Goal: Find specific page/section: Find specific page/section

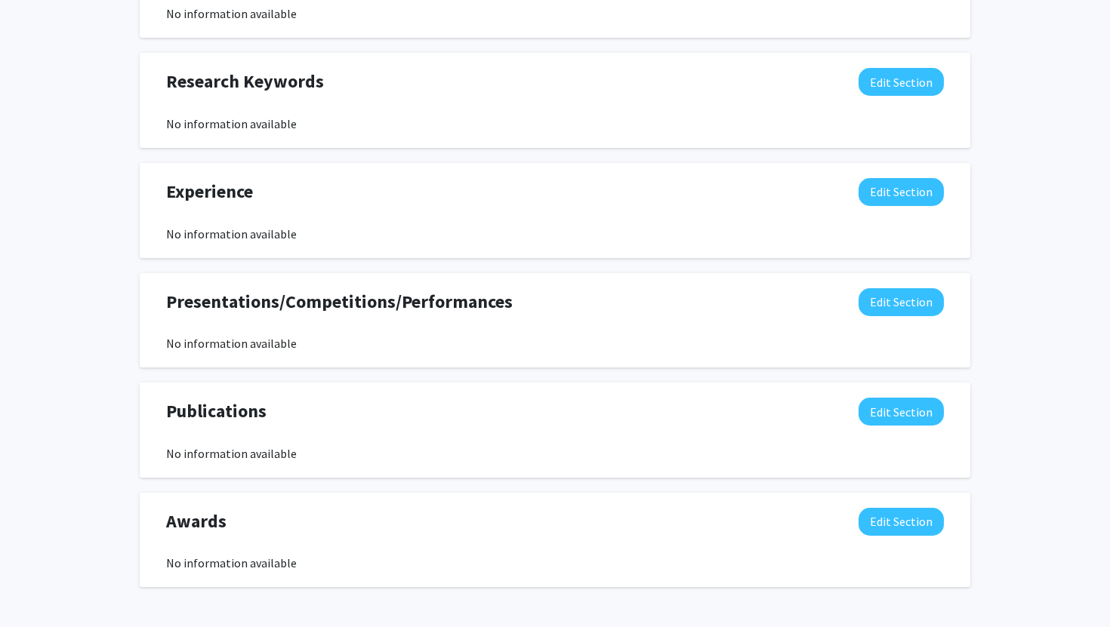
scroll to position [837, 0]
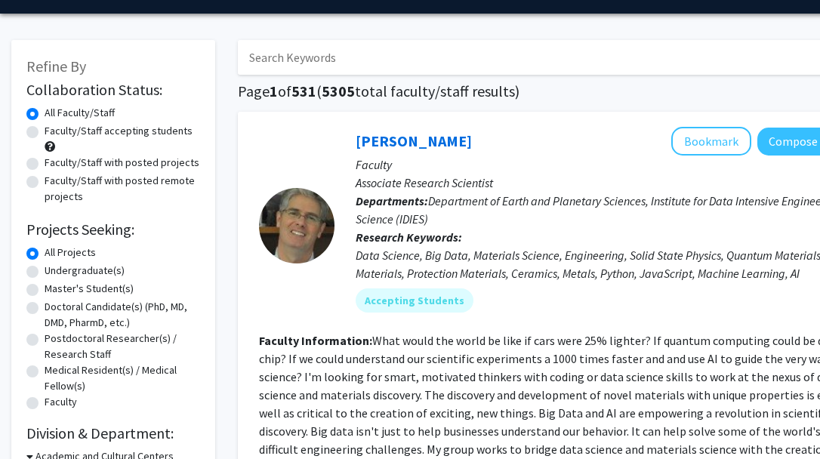
scroll to position [145, 0]
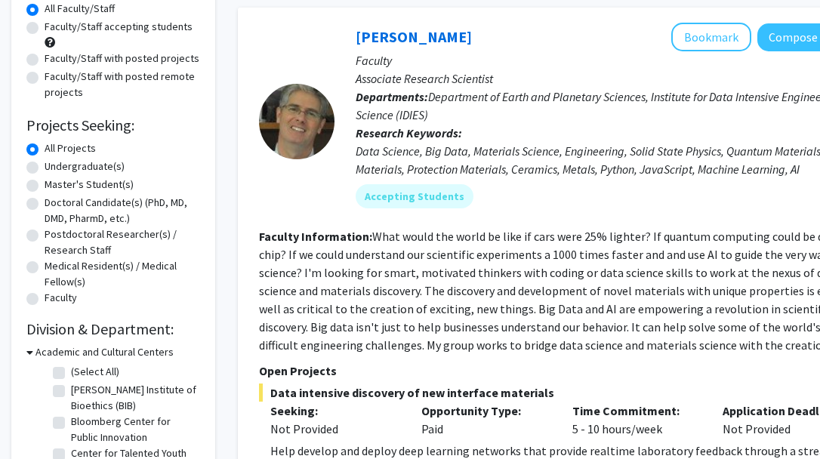
click at [38, 162] on div "Undergraduate(s)" at bounding box center [113, 168] width 174 height 18
click at [45, 167] on label "Undergraduate(s)" at bounding box center [85, 167] width 80 height 16
click at [45, 167] on input "Undergraduate(s)" at bounding box center [50, 164] width 10 height 10
radio input "true"
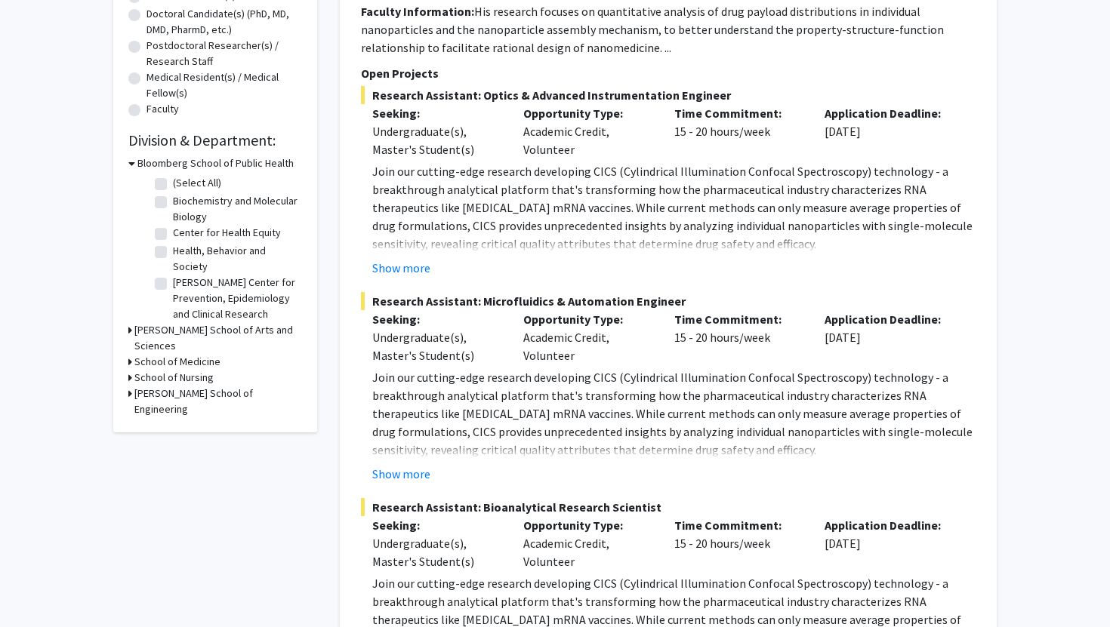
scroll to position [329, 0]
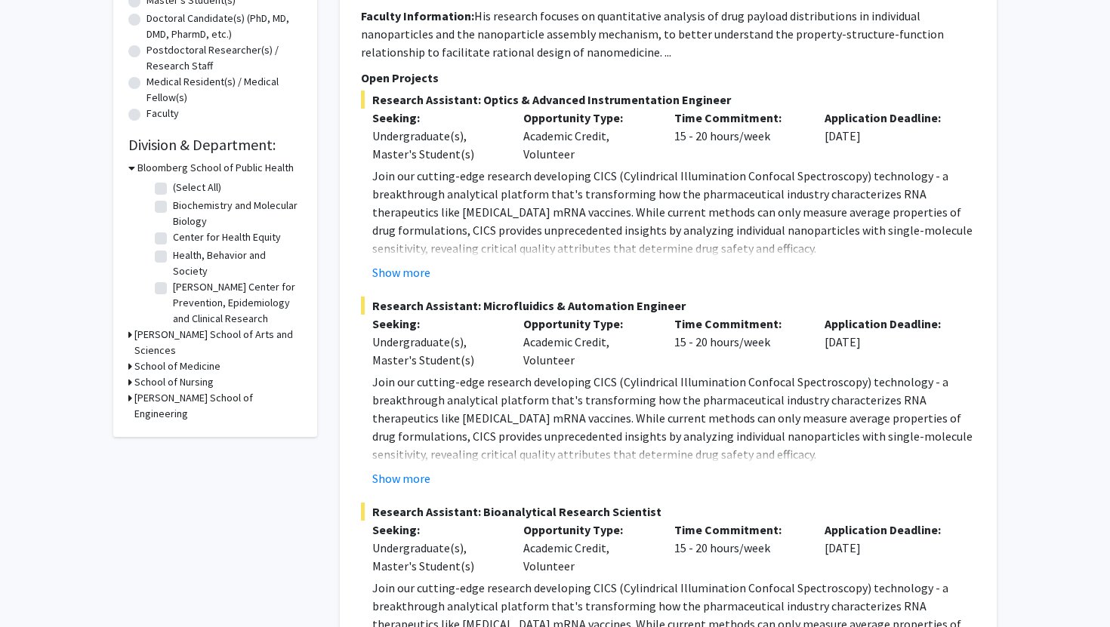
click at [173, 207] on label "Biochemistry and Molecular Biology" at bounding box center [235, 214] width 125 height 32
click at [173, 207] on input "Biochemistry and Molecular Biology" at bounding box center [178, 203] width 10 height 10
checkbox input "true"
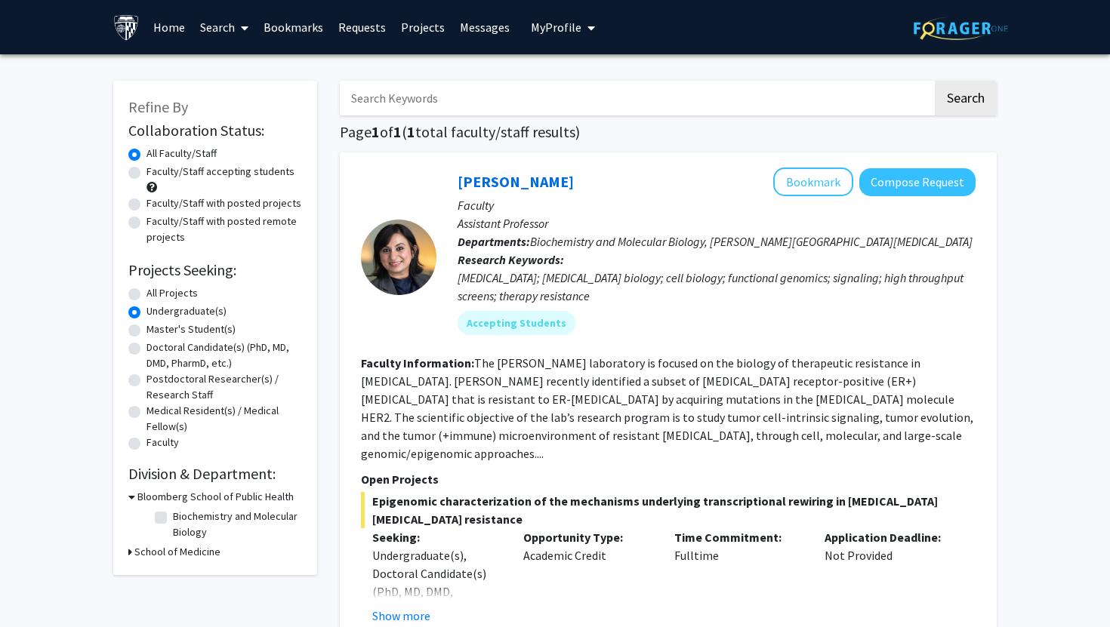
checkbox input "false"
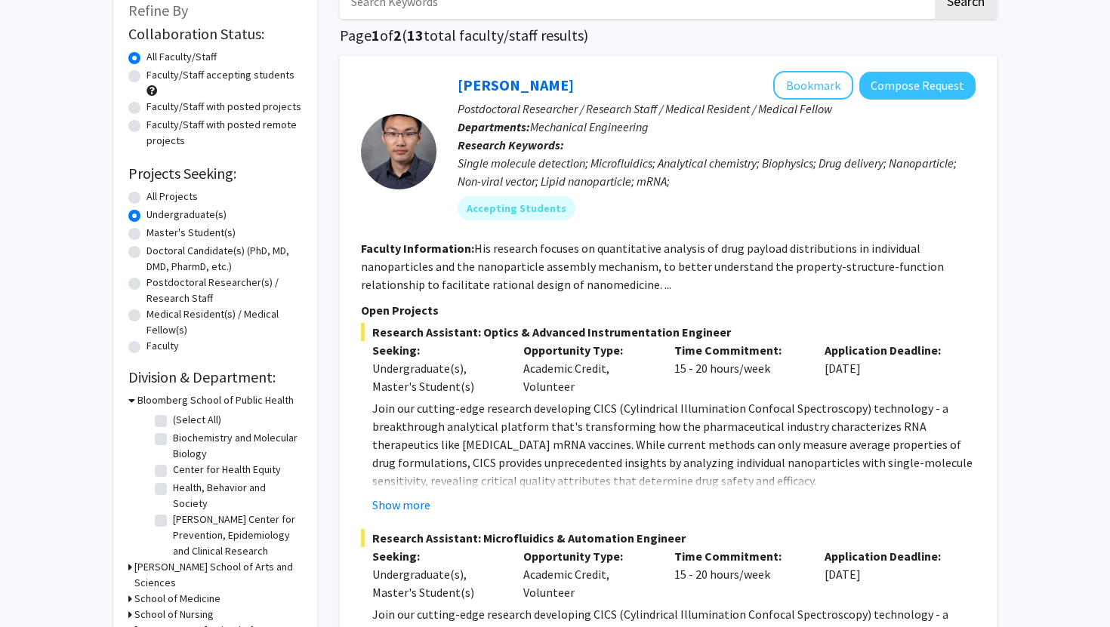
scroll to position [129, 0]
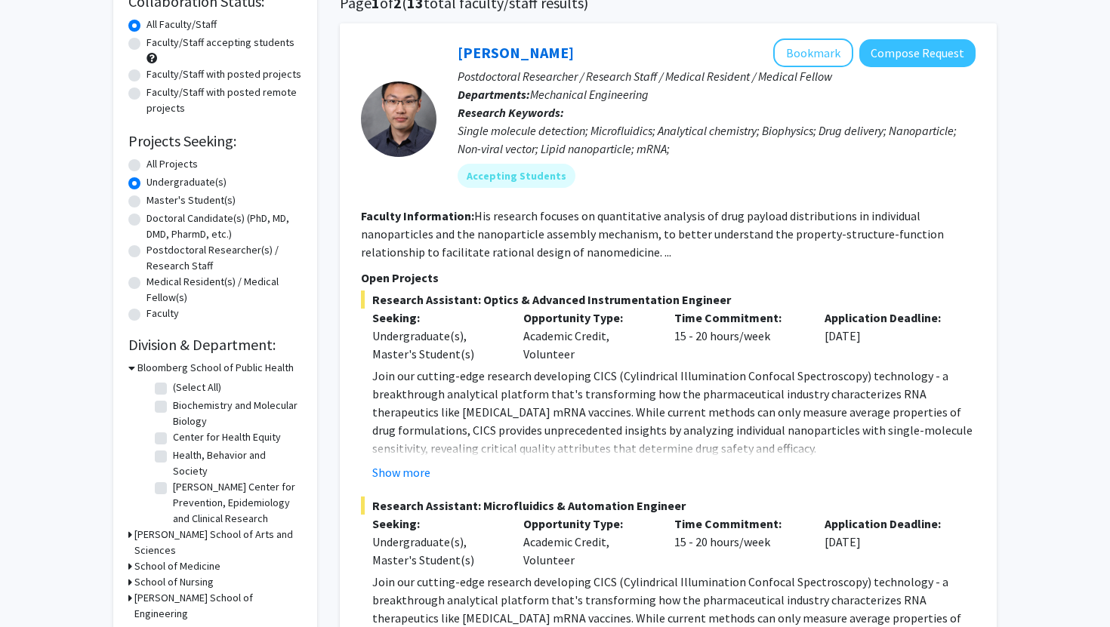
click at [173, 405] on label "Biochemistry and Molecular Biology" at bounding box center [235, 414] width 125 height 32
click at [173, 405] on input "Biochemistry and Molecular Biology" at bounding box center [178, 403] width 10 height 10
checkbox input "true"
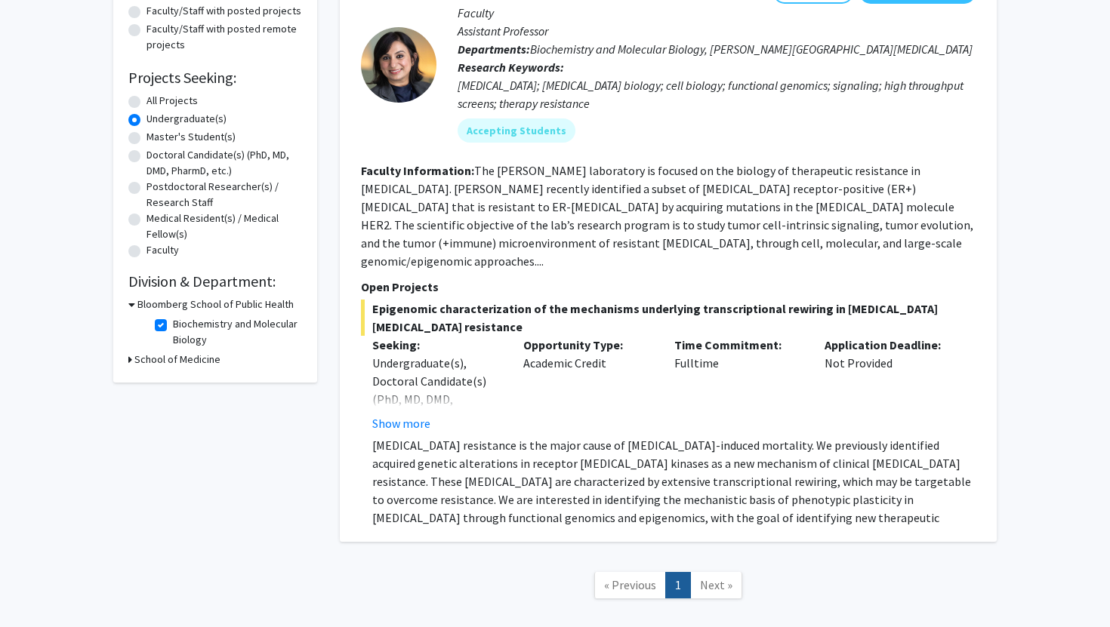
scroll to position [187, 0]
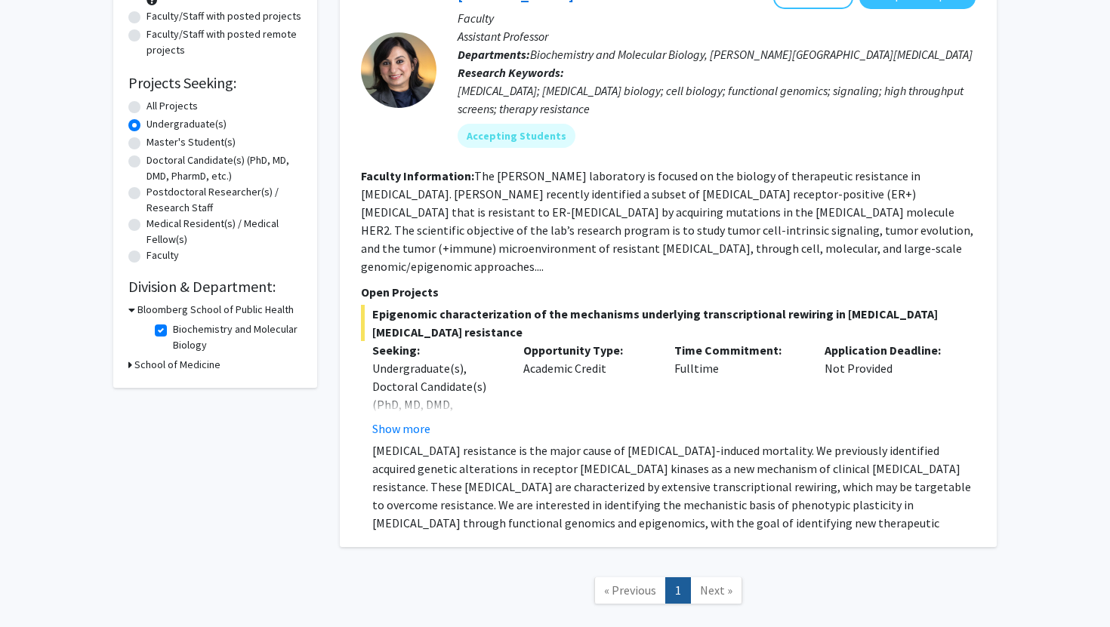
click at [173, 327] on label "Biochemistry and Molecular Biology" at bounding box center [235, 338] width 125 height 32
click at [173, 327] on input "Biochemistry and Molecular Biology" at bounding box center [178, 327] width 10 height 10
checkbox input "false"
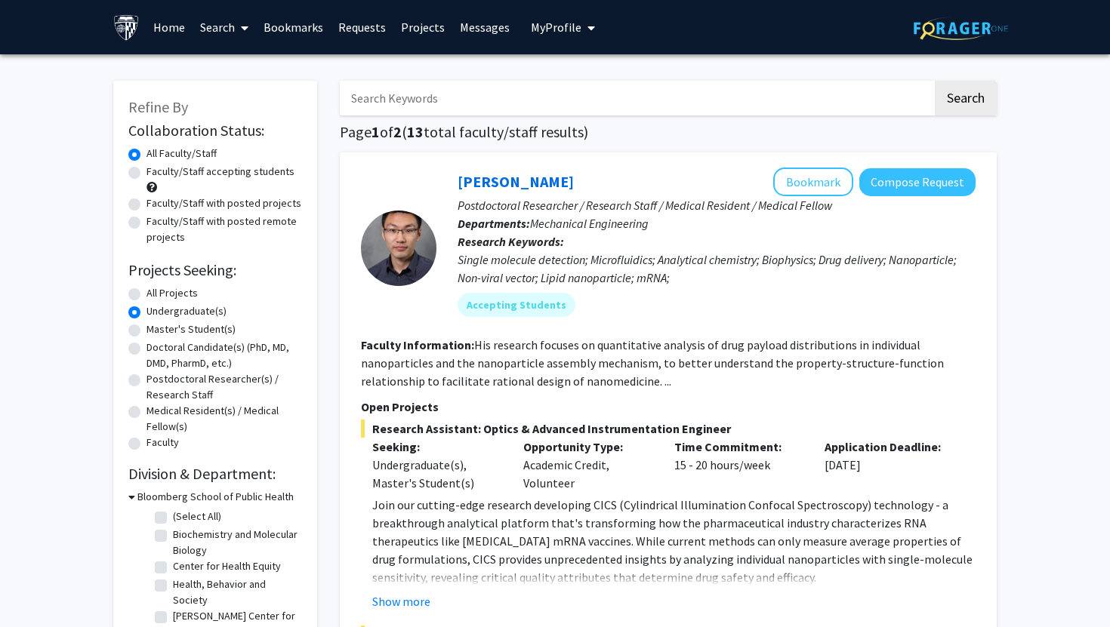
click at [173, 458] on label "(Select All)" at bounding box center [197, 517] width 48 height 16
click at [173, 458] on input "(Select All)" at bounding box center [178, 514] width 10 height 10
checkbox input "true"
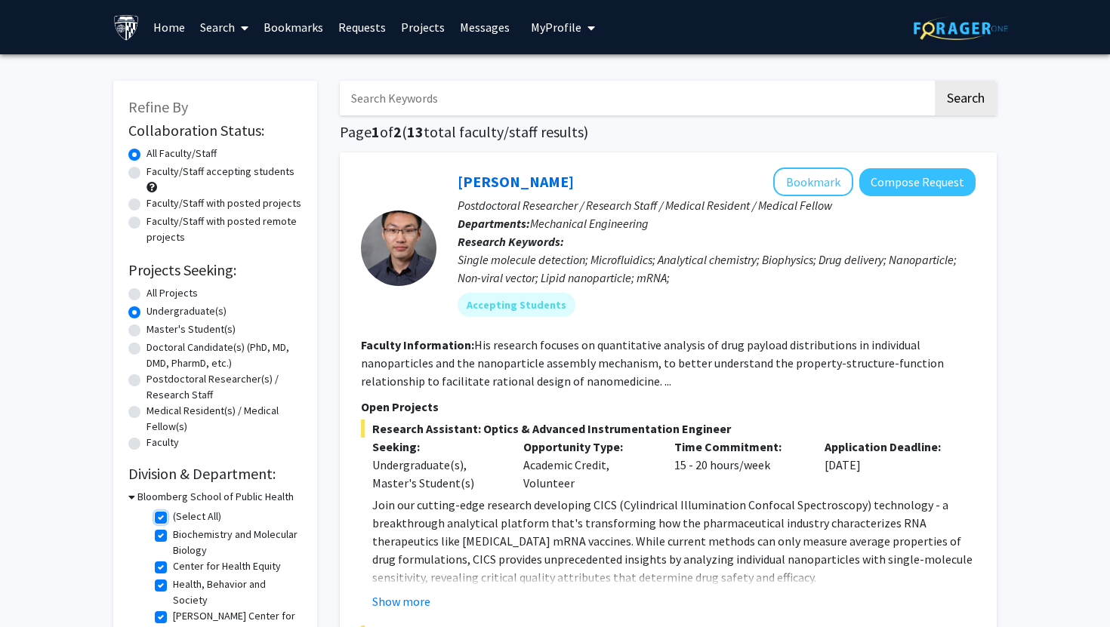
checkbox input "true"
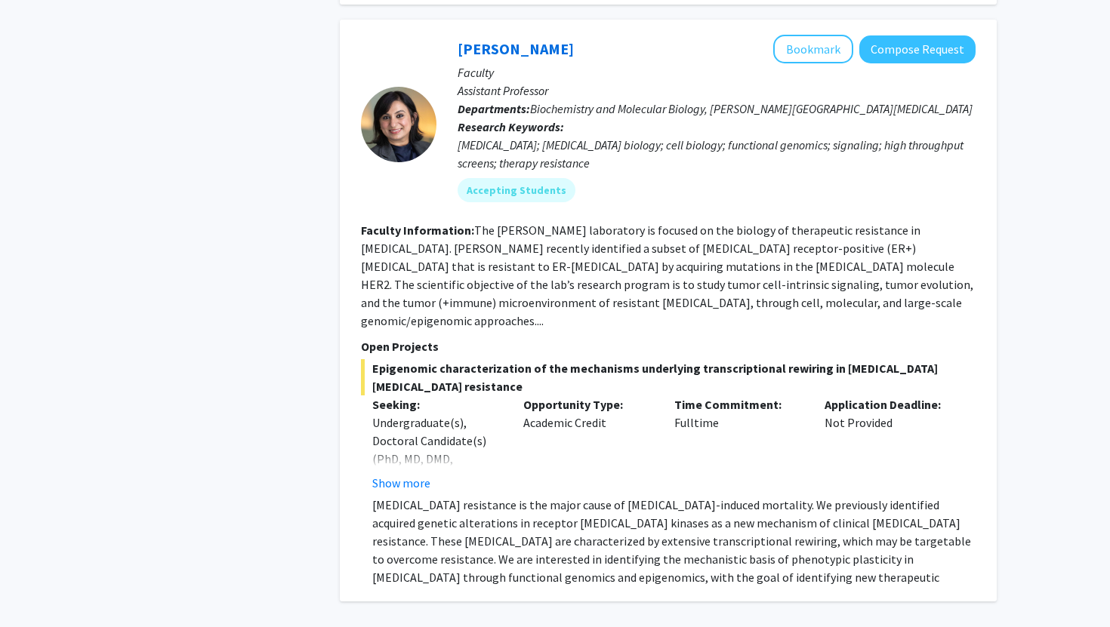
scroll to position [932, 0]
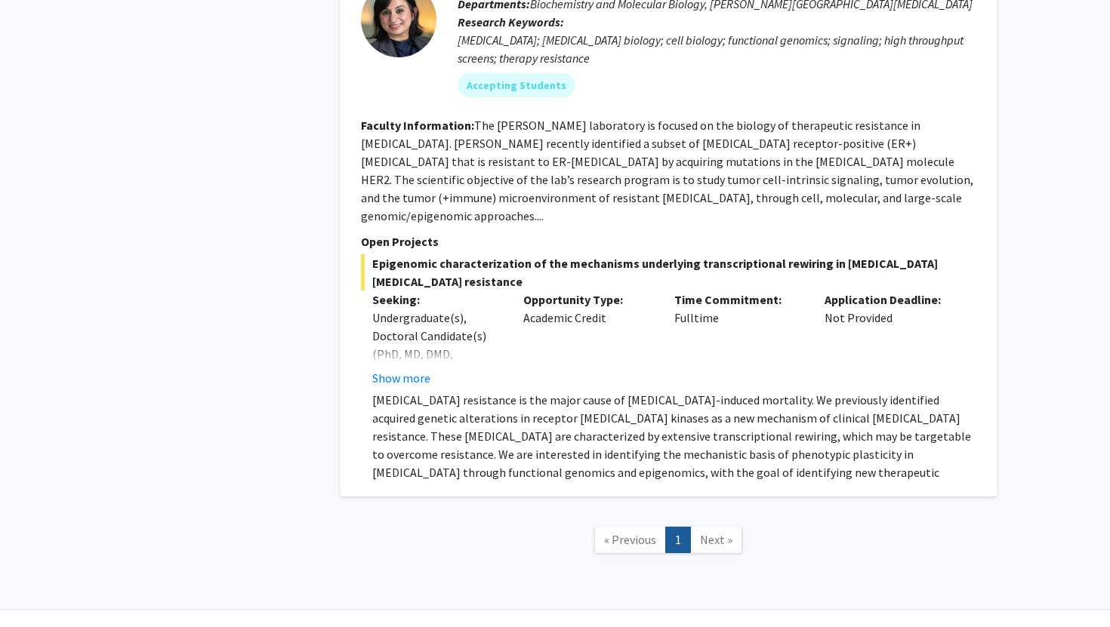
click at [720, 458] on link "Next »" at bounding box center [716, 540] width 52 height 26
click at [715, 458] on span "Next »" at bounding box center [716, 539] width 32 height 15
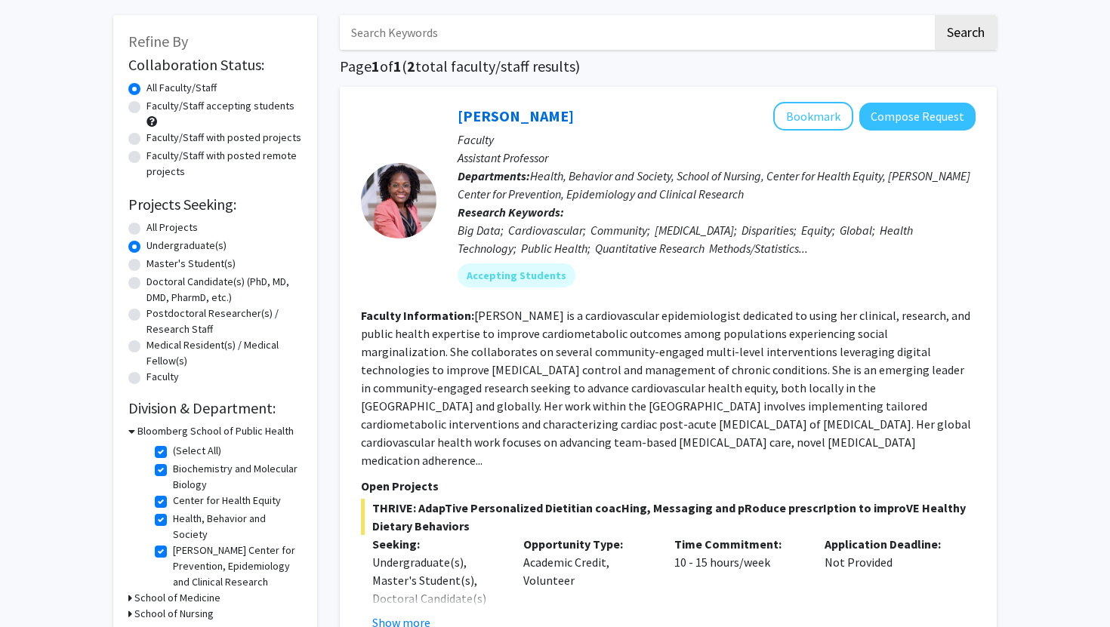
scroll to position [126, 0]
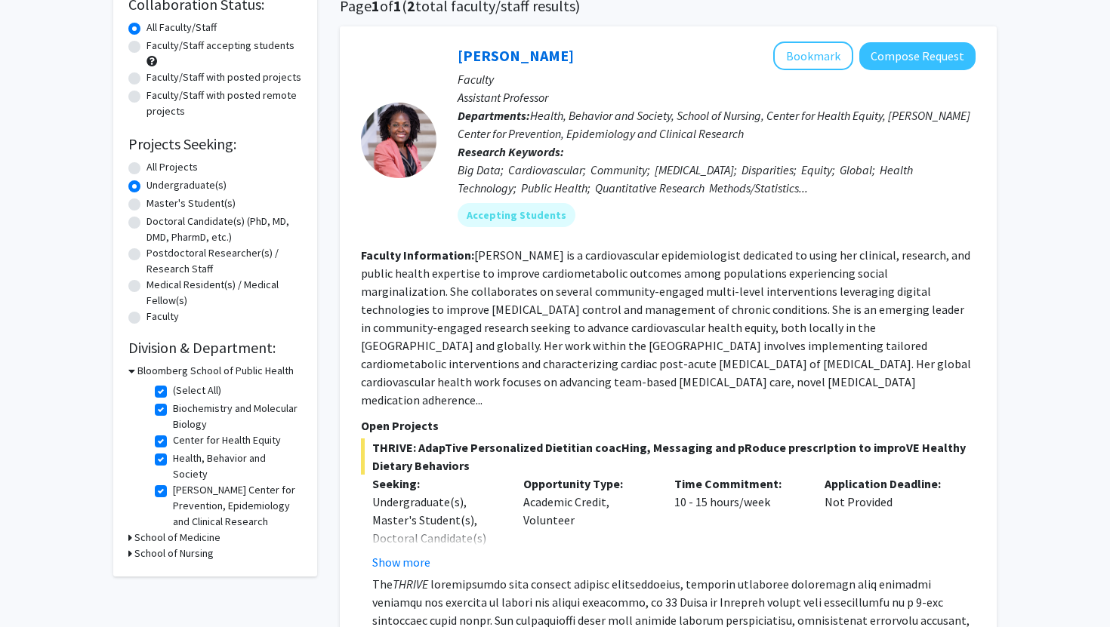
click at [189, 458] on h3 "School of Nursing" at bounding box center [173, 554] width 79 height 16
click at [168, 458] on fg-checkbox "School of Nursing School of Nursing" at bounding box center [226, 574] width 143 height 18
click at [173, 458] on label "School of Nursing" at bounding box center [212, 573] width 79 height 16
click at [173, 458] on input "School of Nursing" at bounding box center [178, 570] width 10 height 10
checkbox input "true"
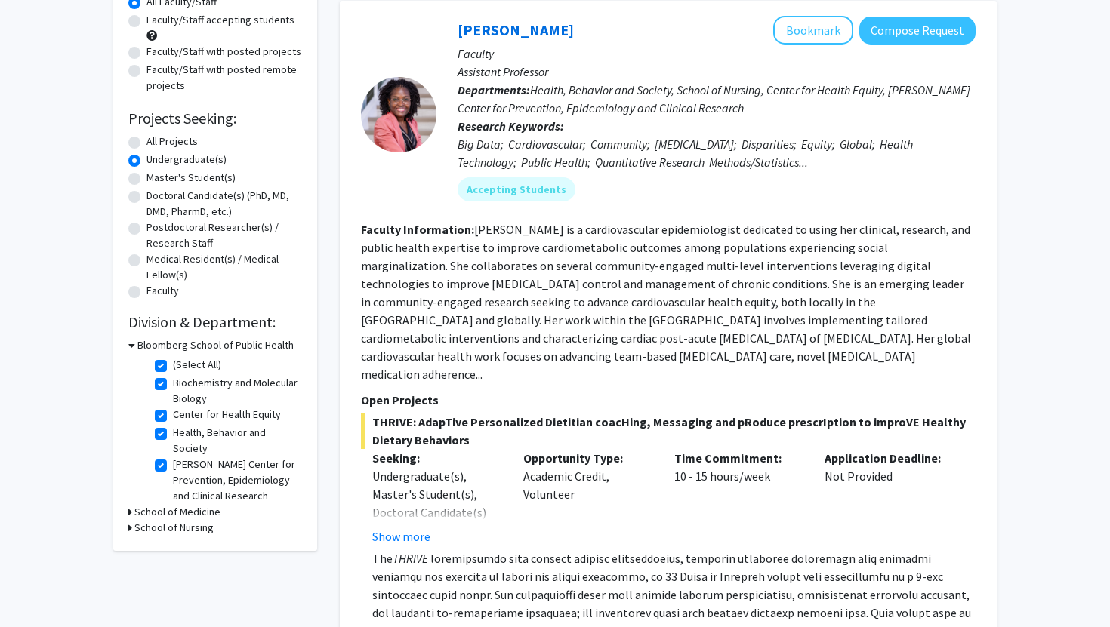
scroll to position [137, 0]
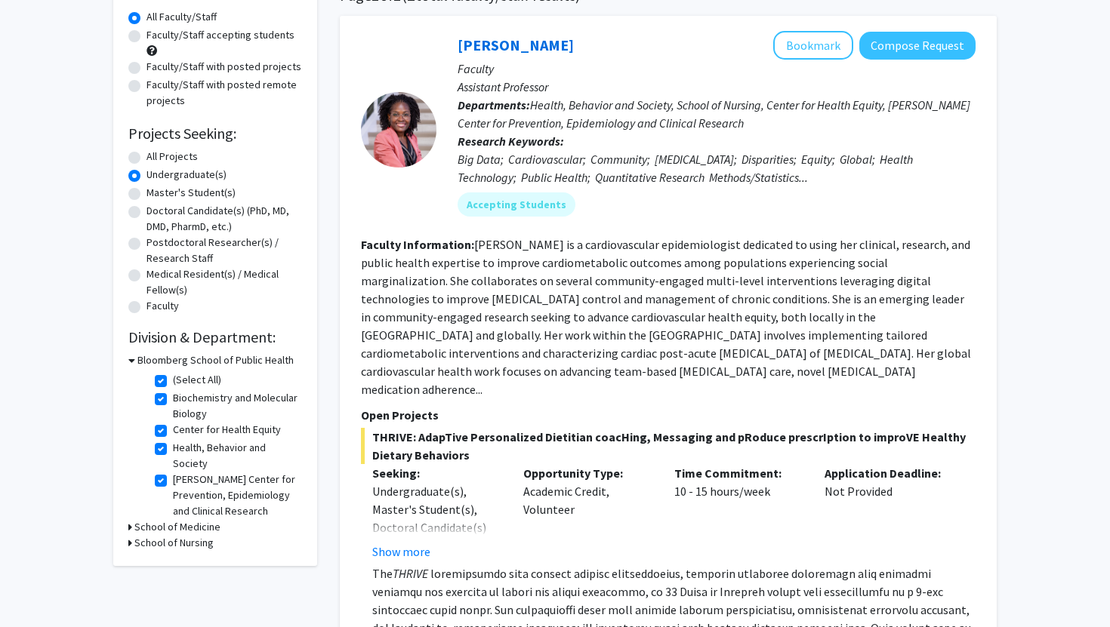
click at [202, 458] on h3 "School of Medicine" at bounding box center [177, 527] width 86 height 16
click at [173, 458] on label "Sidney Kimmel Comprehensive Cancer Center" at bounding box center [235, 563] width 125 height 48
click at [173, 458] on input "Sidney Kimmel Comprehensive Cancer Center" at bounding box center [178, 544] width 10 height 10
checkbox input "true"
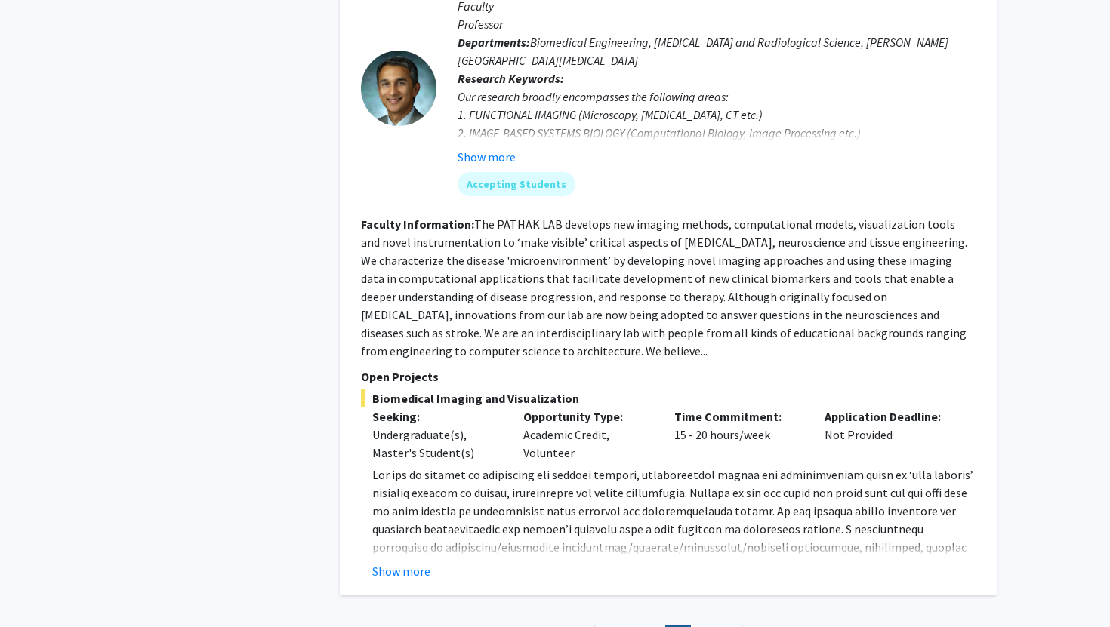
scroll to position [3174, 0]
click at [408, 458] on button "Show more" at bounding box center [401, 572] width 58 height 18
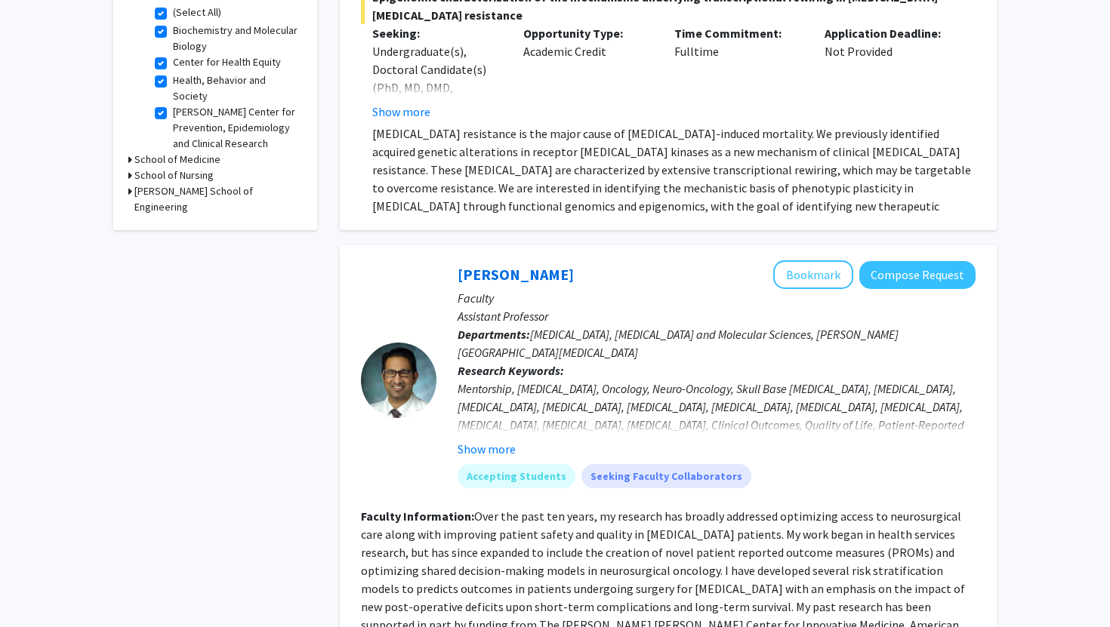
scroll to position [0, 0]
